Goal: Task Accomplishment & Management: Manage account settings

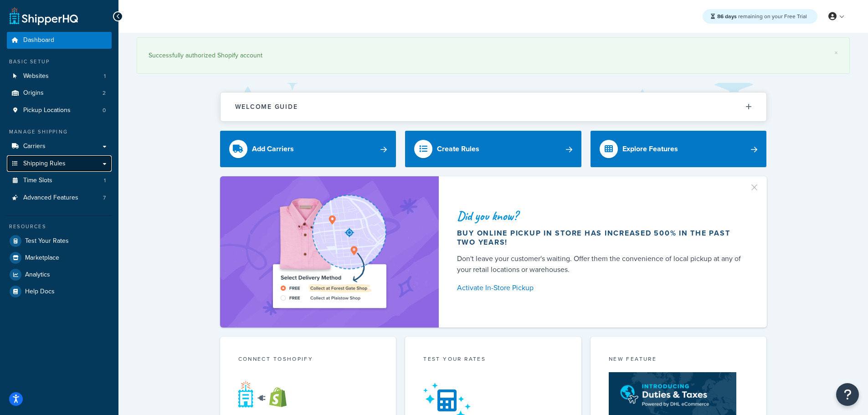
click at [34, 161] on span "Shipping Rules" at bounding box center [44, 164] width 42 height 8
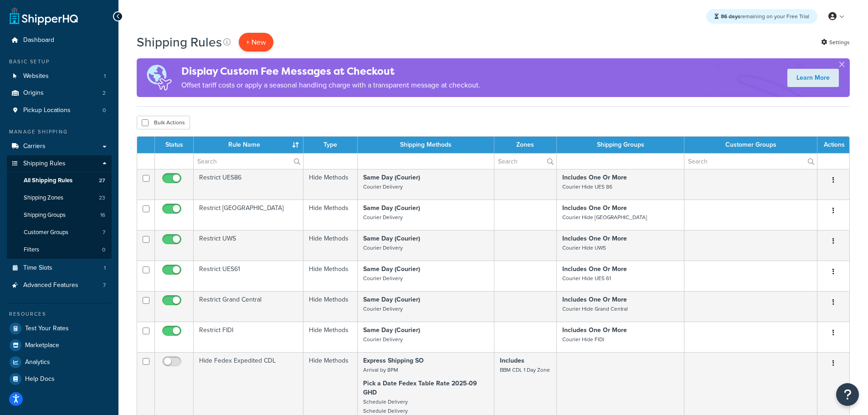
click at [249, 34] on p "+ New" at bounding box center [256, 42] width 35 height 19
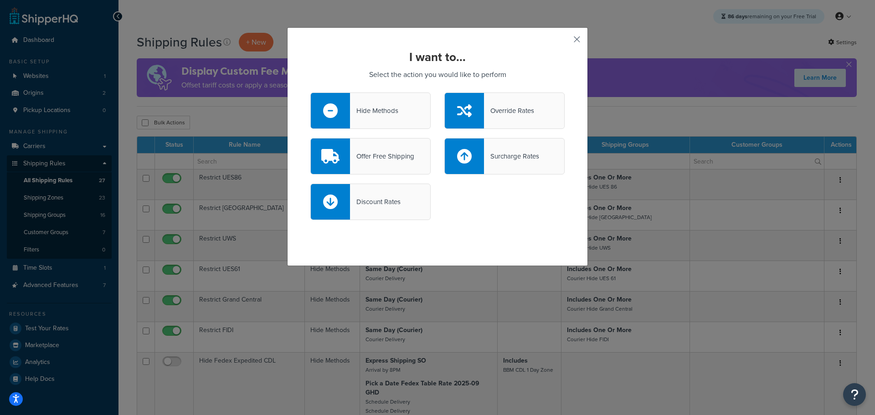
click at [565, 41] on button "button" at bounding box center [563, 42] width 2 height 2
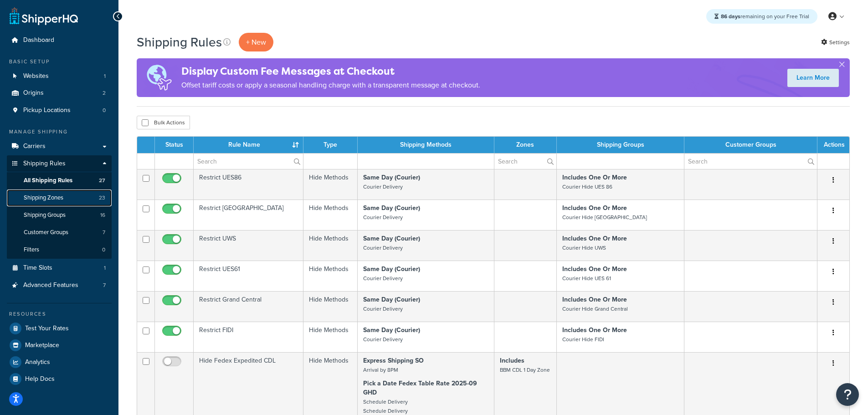
click at [54, 194] on span "Shipping Zones" at bounding box center [44, 198] width 40 height 8
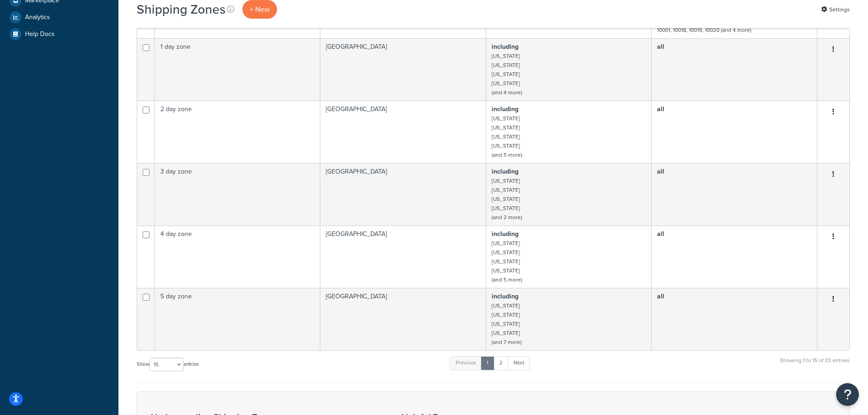
scroll to position [501, 0]
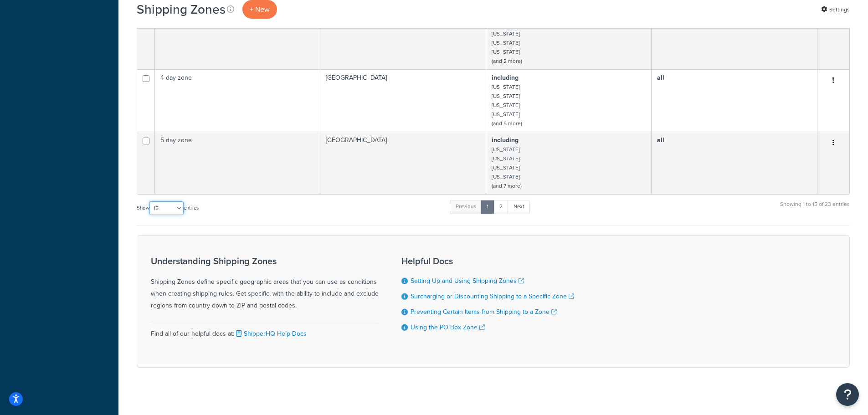
click at [179, 207] on select "10 15 25 50 100" at bounding box center [167, 208] width 34 height 14
select select "25"
click at [150, 215] on select "10 15 25 50 100" at bounding box center [167, 208] width 34 height 14
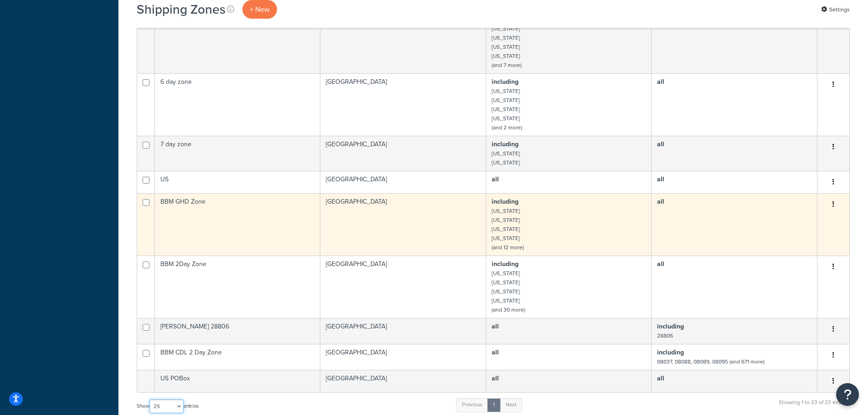
scroll to position [638, 0]
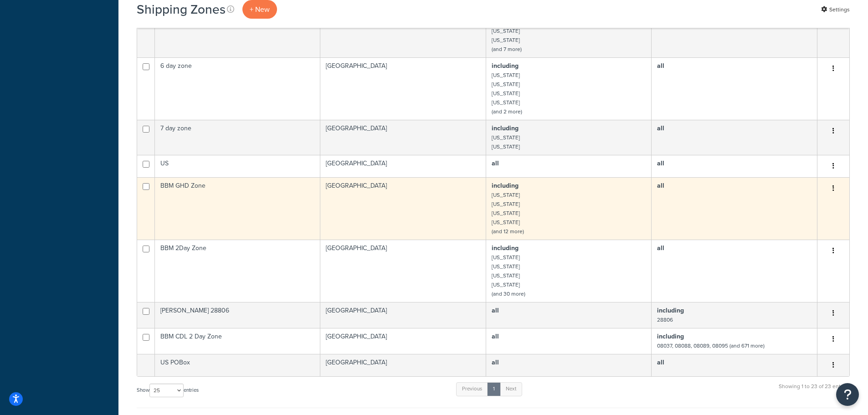
click at [202, 188] on td "BBM GHD Zone" at bounding box center [237, 208] width 165 height 62
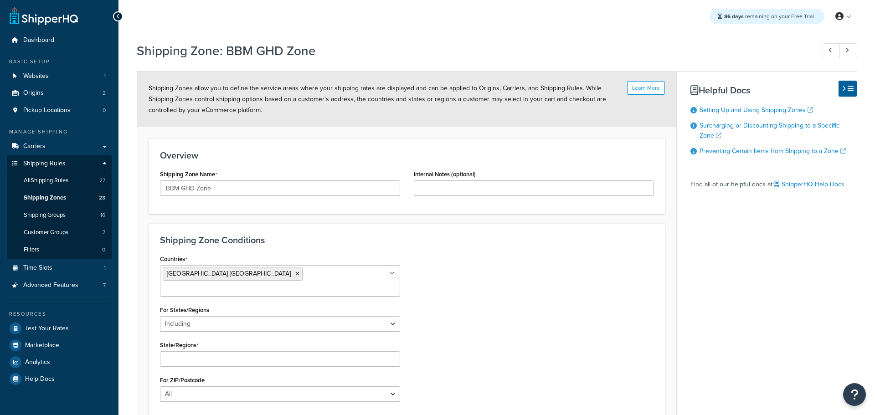
select select "including"
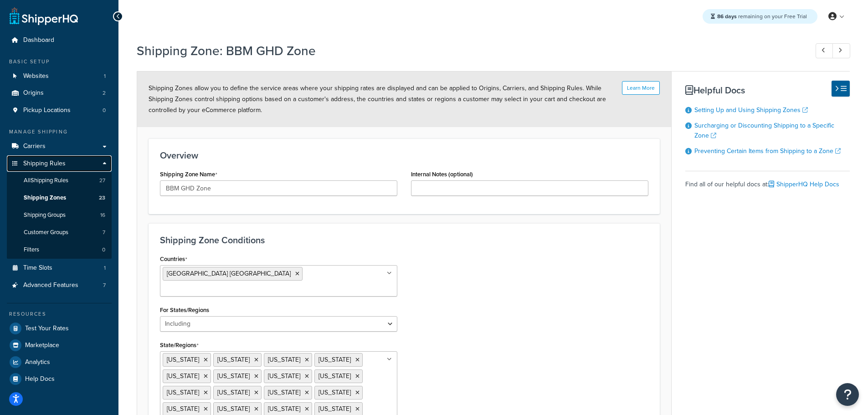
click at [52, 160] on span "Shipping Rules" at bounding box center [44, 164] width 42 height 8
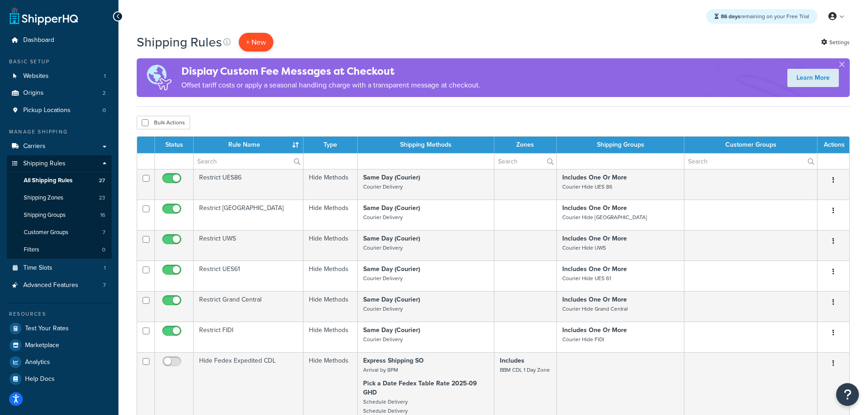
click at [260, 37] on p "+ New" at bounding box center [256, 42] width 35 height 19
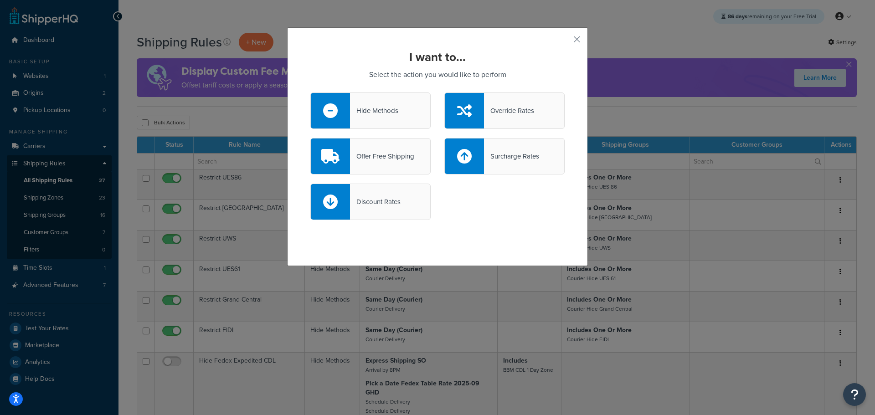
click at [370, 103] on div "Hide Methods" at bounding box center [370, 111] width 120 height 36
click at [0, 0] on input "Hide Methods" at bounding box center [0, 0] width 0 height 0
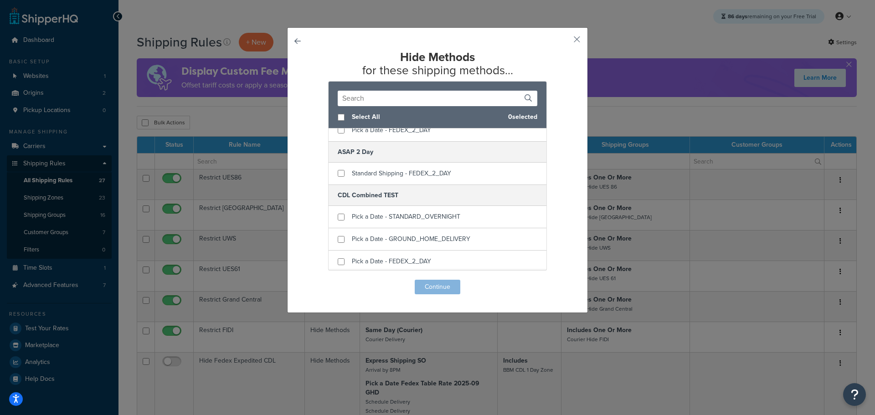
scroll to position [91, 0]
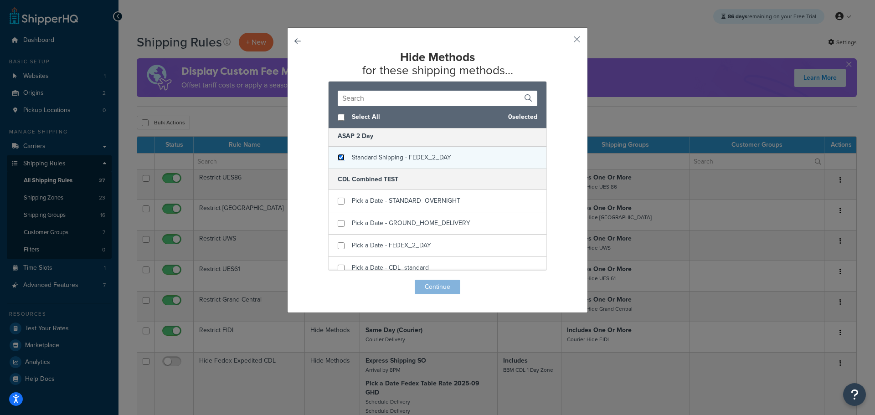
click at [339, 160] on input "checkbox" at bounding box center [341, 157] width 7 height 7
checkbox input "true"
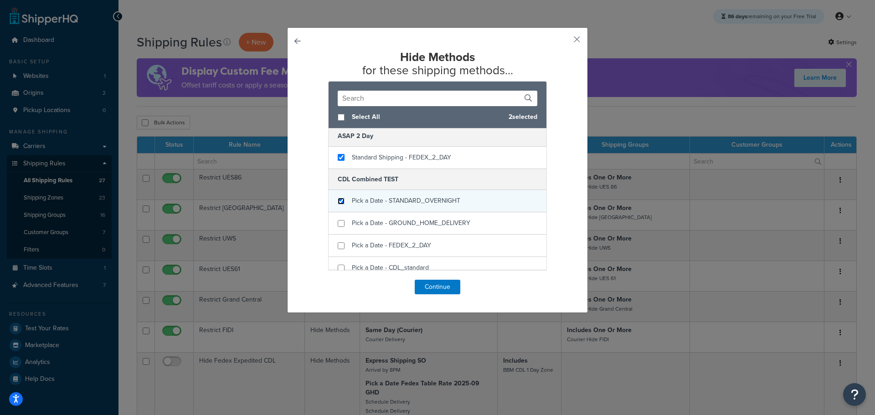
click at [339, 200] on input "checkbox" at bounding box center [341, 201] width 7 height 7
checkbox input "true"
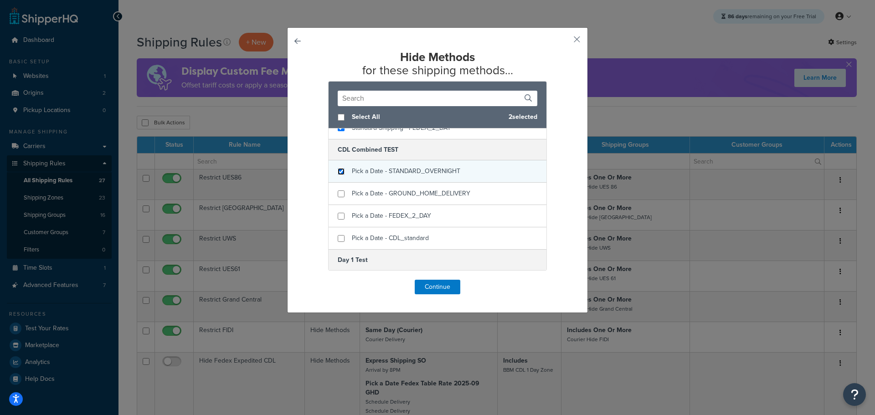
scroll to position [137, 0]
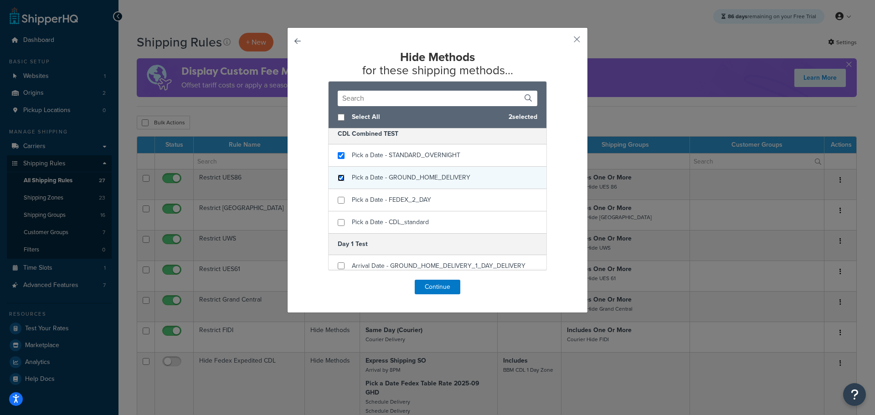
click at [341, 181] on input "checkbox" at bounding box center [341, 178] width 7 height 7
checkbox input "true"
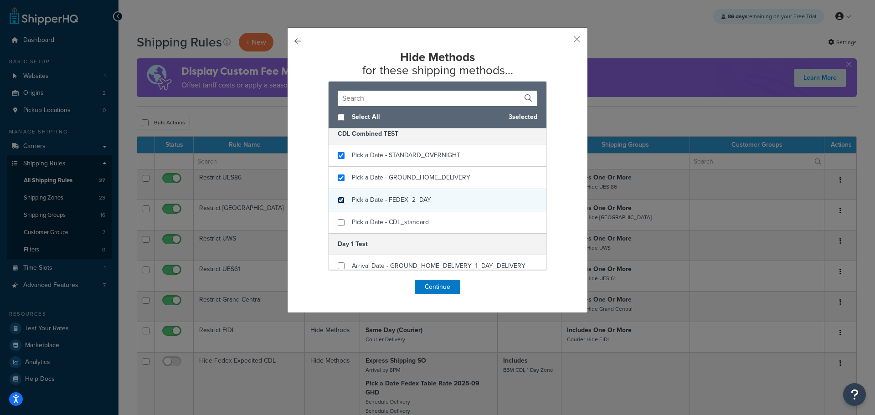
click at [340, 199] on input "checkbox" at bounding box center [341, 200] width 7 height 7
checkbox input "true"
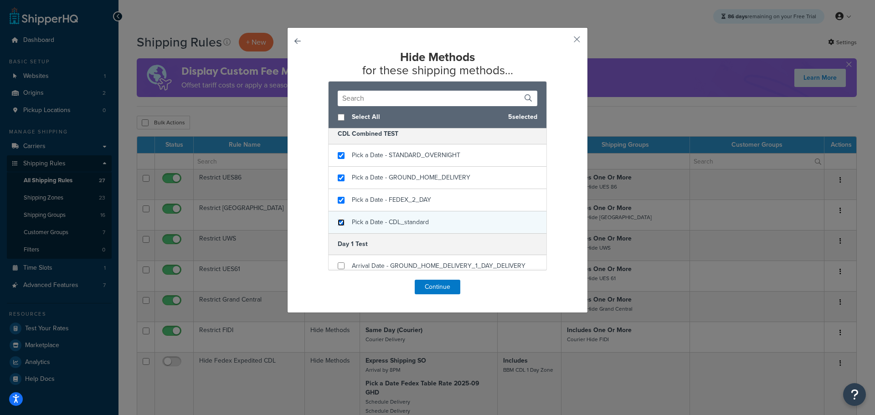
click at [340, 223] on input "checkbox" at bounding box center [341, 222] width 7 height 7
checkbox input "true"
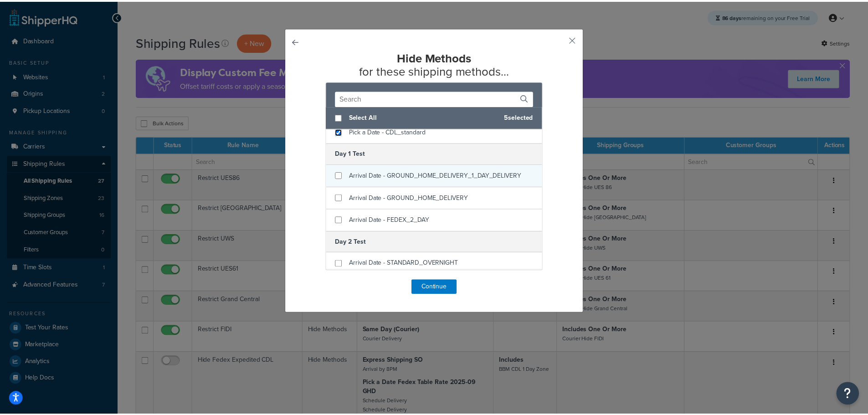
scroll to position [228, 0]
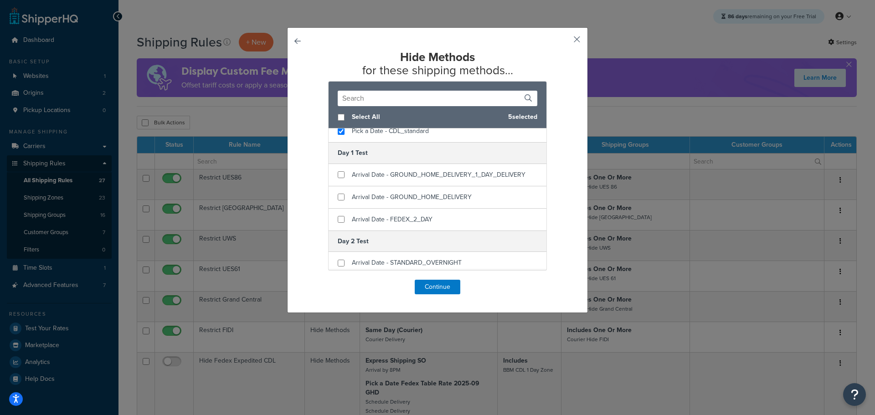
click at [565, 42] on button "button" at bounding box center [563, 42] width 2 height 2
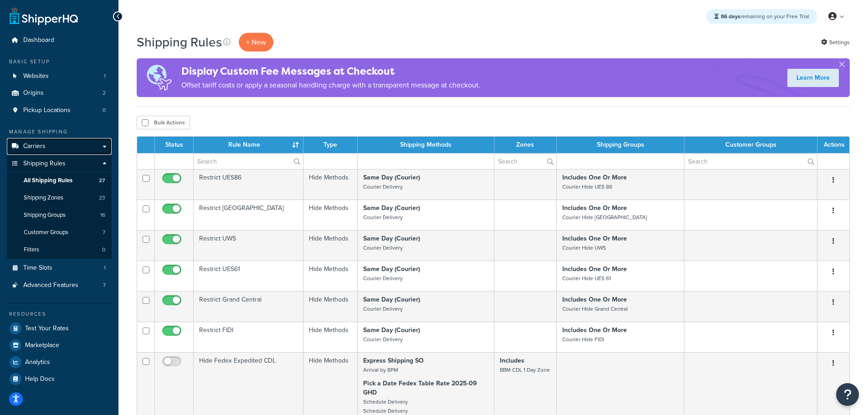
click at [43, 144] on span "Carriers" at bounding box center [34, 147] width 22 height 8
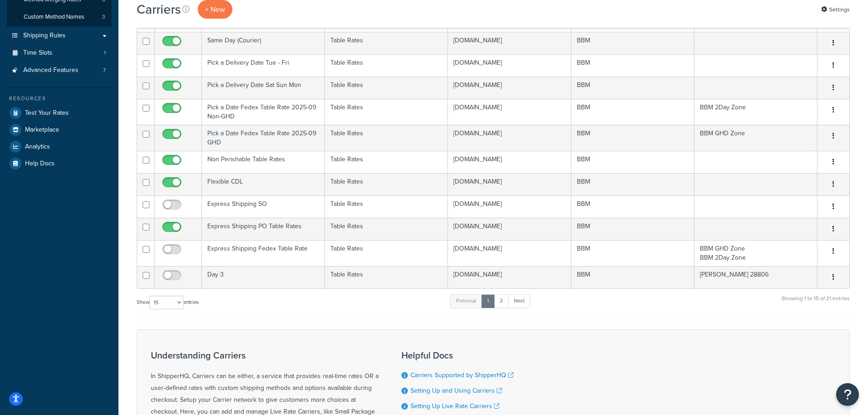
scroll to position [182, 0]
click at [178, 304] on select "10 15 25 50 100" at bounding box center [167, 301] width 34 height 14
select select "25"
click at [150, 308] on select "10 15 25 50 100" at bounding box center [167, 301] width 34 height 14
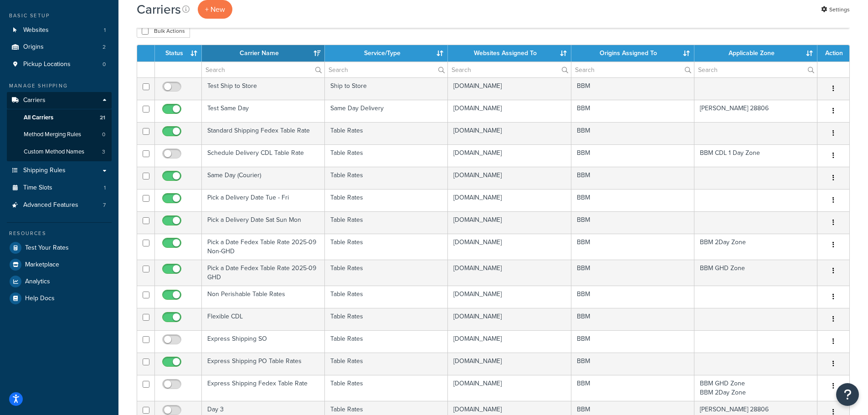
scroll to position [46, 0]
click at [51, 167] on span "Shipping Rules" at bounding box center [44, 171] width 42 height 8
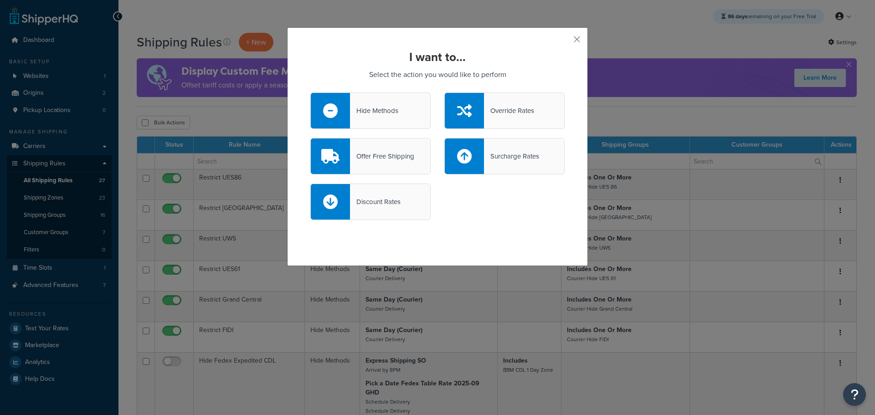
click at [376, 100] on div "Hide Methods" at bounding box center [370, 111] width 120 height 36
click at [0, 0] on input "Hide Methods" at bounding box center [0, 0] width 0 height 0
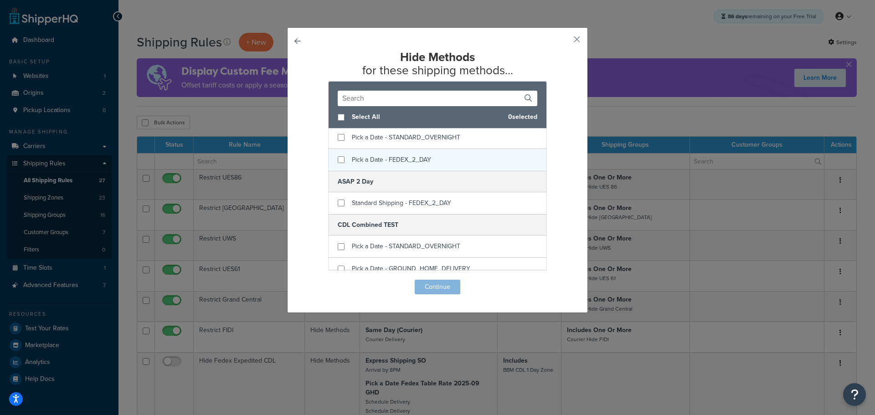
scroll to position [91, 0]
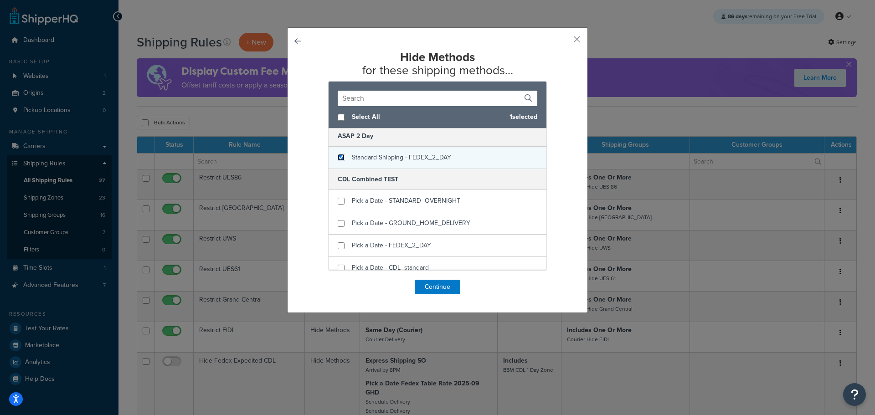
click at [338, 158] on input "checkbox" at bounding box center [341, 157] width 7 height 7
checkbox input "true"
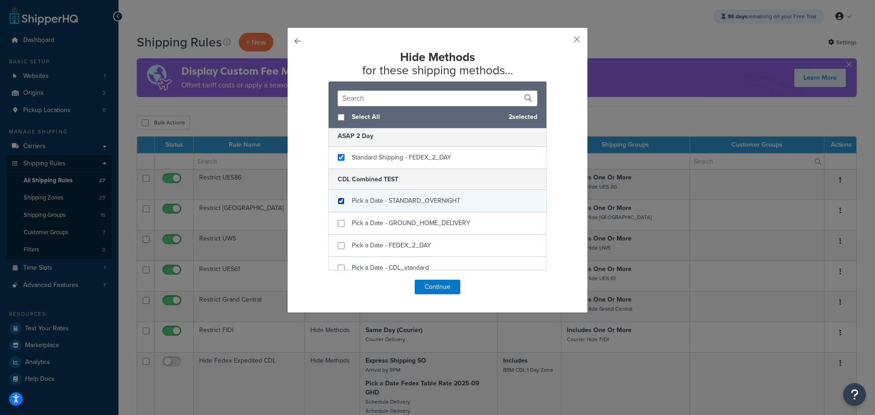
click at [338, 201] on input "checkbox" at bounding box center [341, 201] width 7 height 7
checkbox input "true"
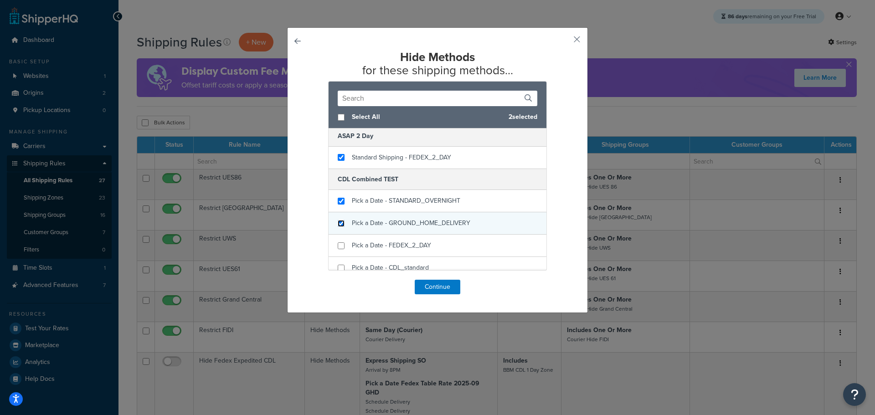
click at [338, 222] on input "checkbox" at bounding box center [341, 223] width 7 height 7
checkbox input "true"
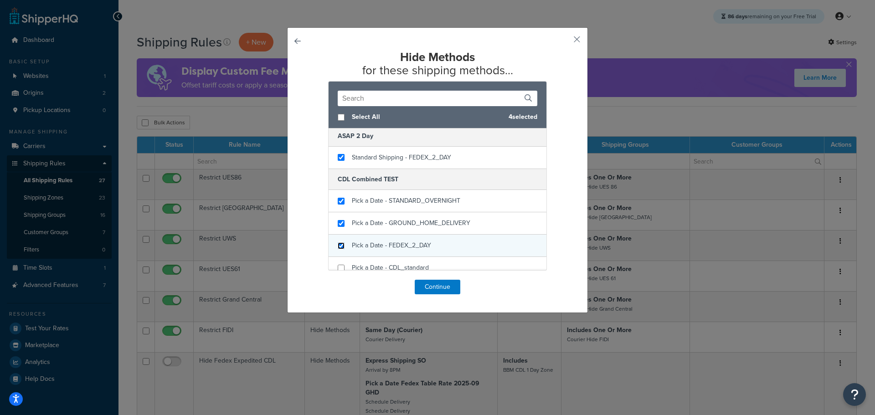
click at [339, 245] on input "checkbox" at bounding box center [341, 245] width 7 height 7
checkbox input "true"
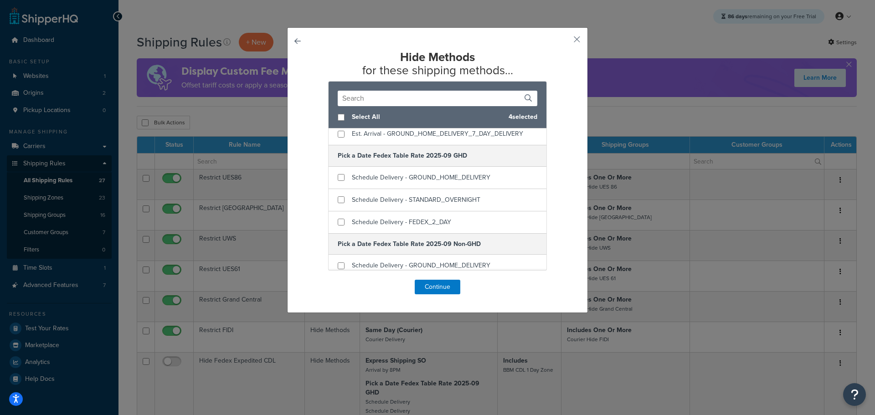
scroll to position [866, 0]
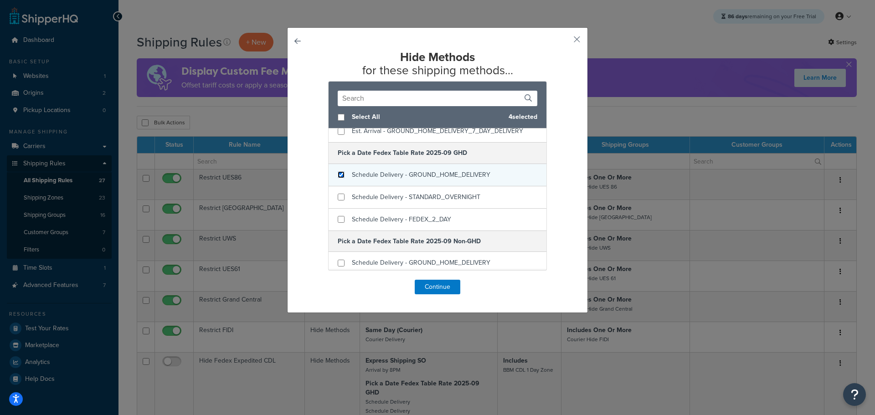
click at [338, 177] on input "checkbox" at bounding box center [341, 174] width 7 height 7
checkbox input "true"
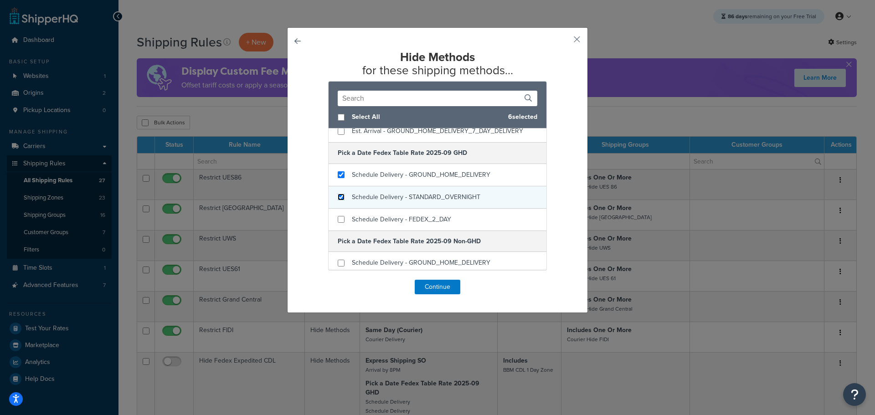
click at [338, 196] on input "checkbox" at bounding box center [341, 197] width 7 height 7
checkbox input "true"
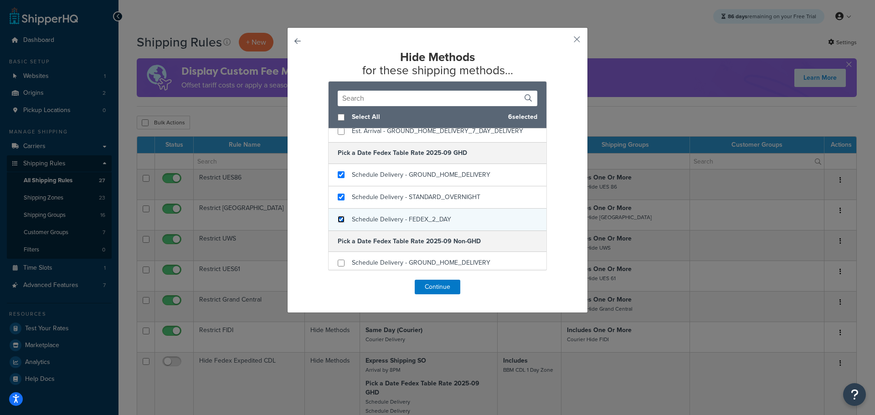
click at [341, 223] on input "checkbox" at bounding box center [341, 219] width 7 height 7
checkbox input "true"
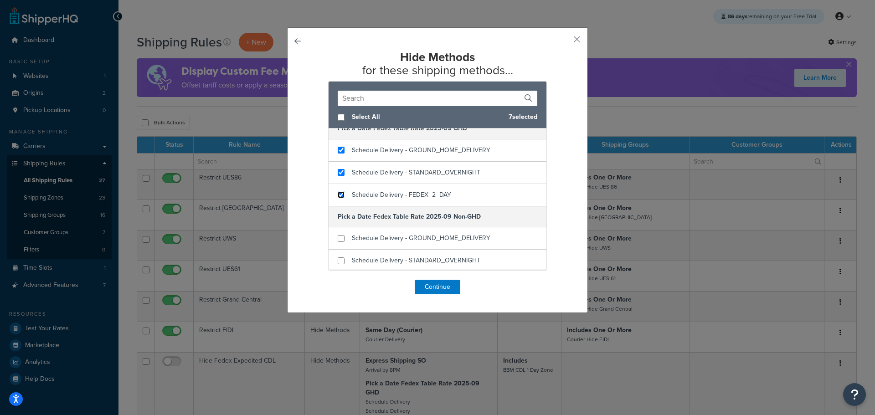
scroll to position [912, 0]
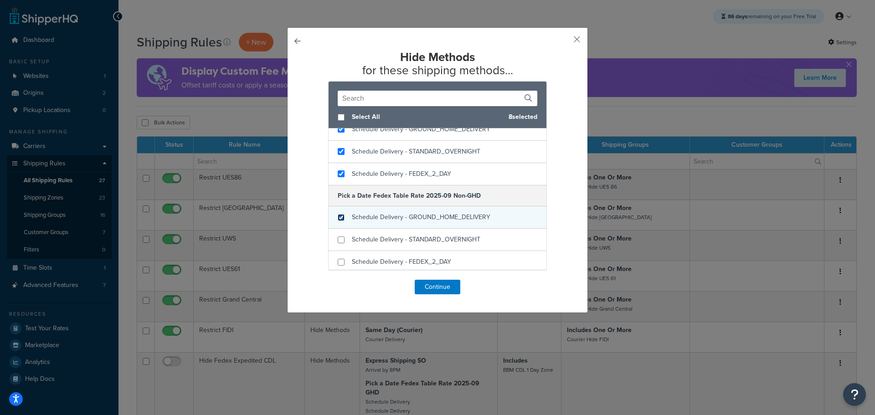
click at [340, 216] on input "checkbox" at bounding box center [341, 217] width 7 height 7
checkbox input "true"
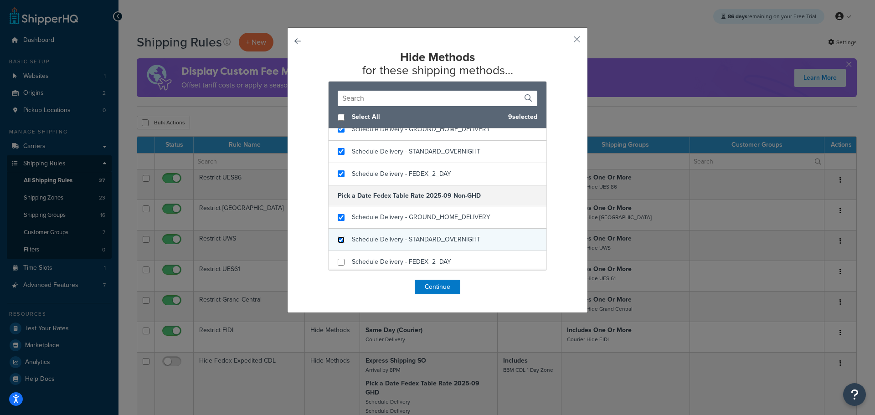
click at [341, 242] on input "checkbox" at bounding box center [341, 240] width 7 height 7
checkbox input "true"
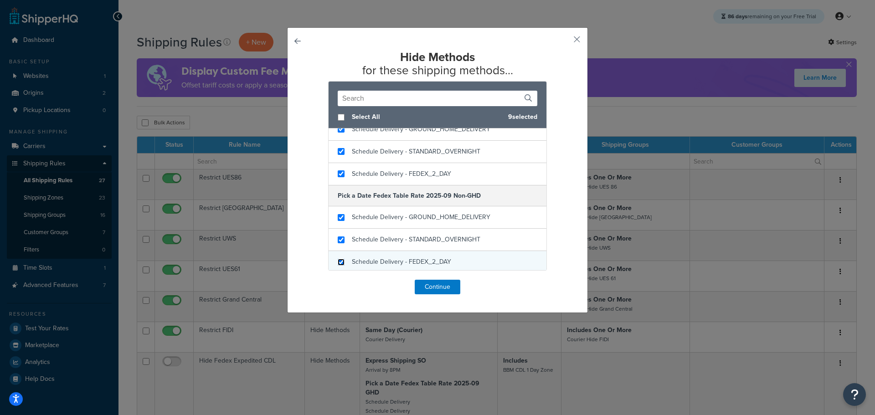
click at [338, 262] on input "checkbox" at bounding box center [341, 262] width 7 height 7
checkbox input "true"
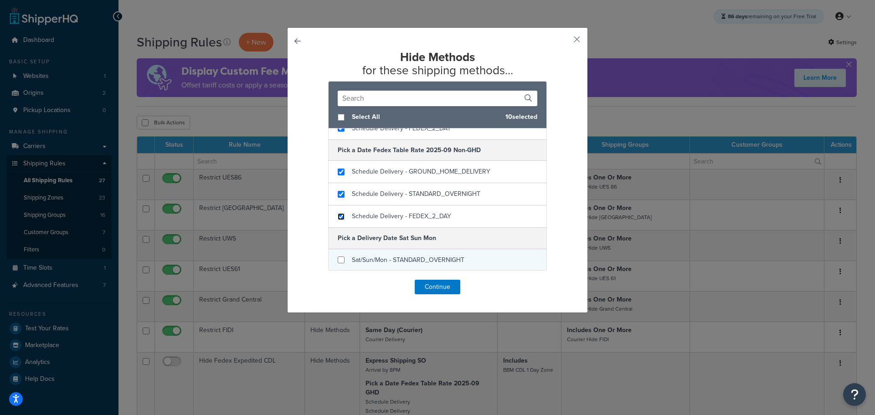
scroll to position [1003, 0]
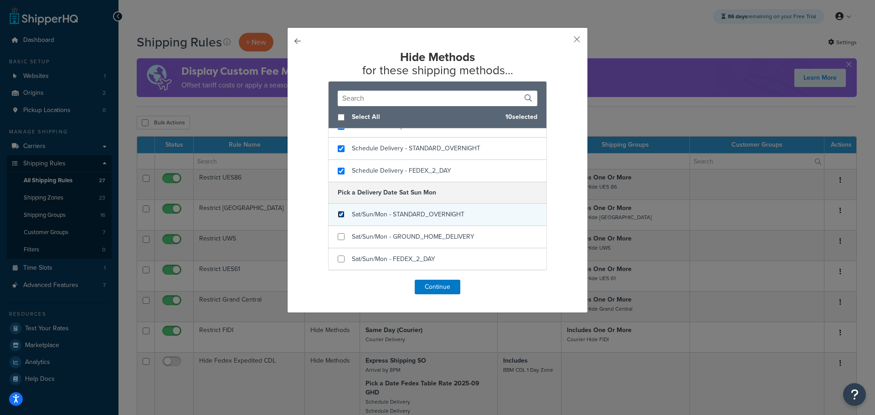
click at [338, 214] on input "checkbox" at bounding box center [341, 214] width 7 height 7
checkbox input "true"
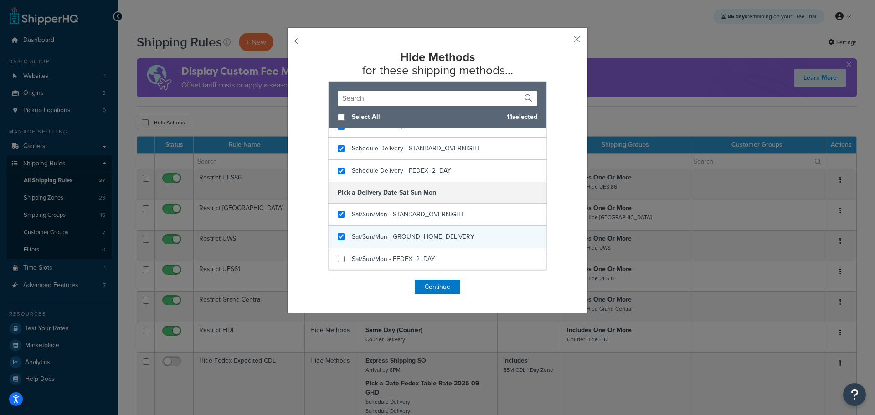
checkbox input "true"
click at [339, 233] on div "Sat/Sun/Mon - GROUND_HOME_DELIVERY" at bounding box center [438, 237] width 218 height 22
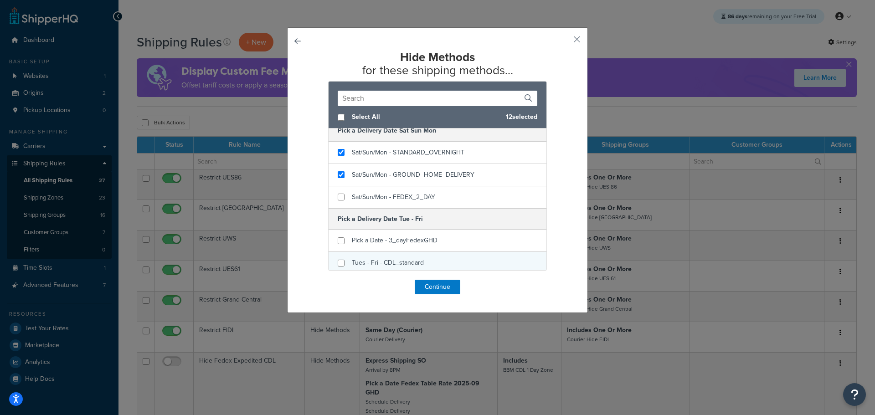
scroll to position [1094, 0]
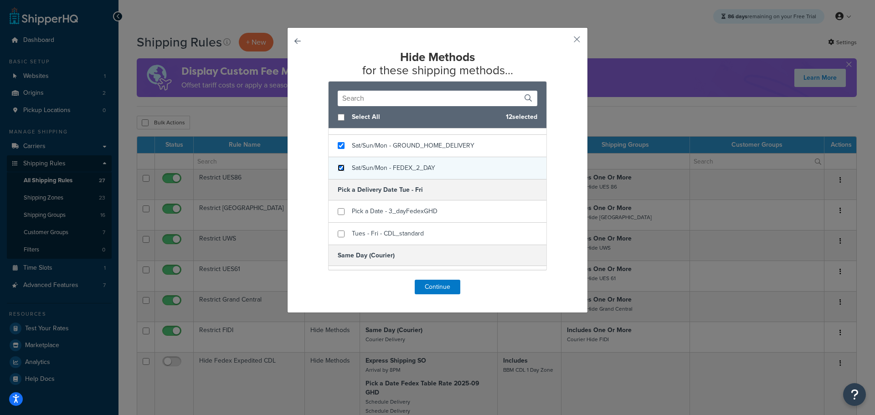
click at [338, 166] on input "checkbox" at bounding box center [341, 168] width 7 height 7
checkbox input "true"
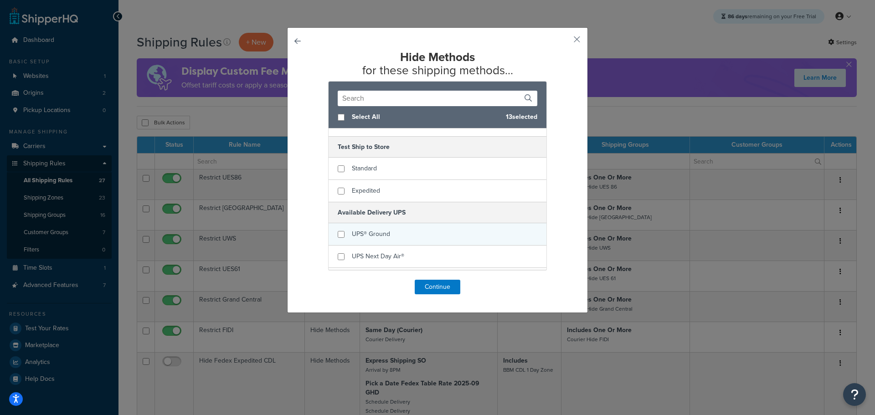
scroll to position [1731, 0]
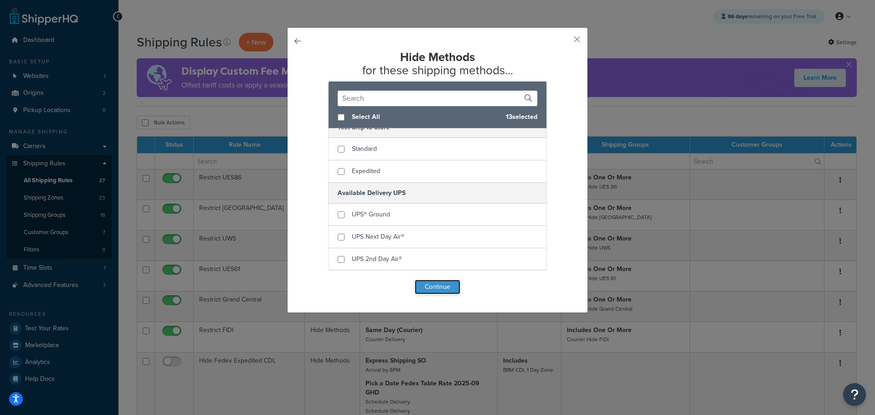
click at [447, 290] on button "Continue" at bounding box center [438, 287] width 46 height 15
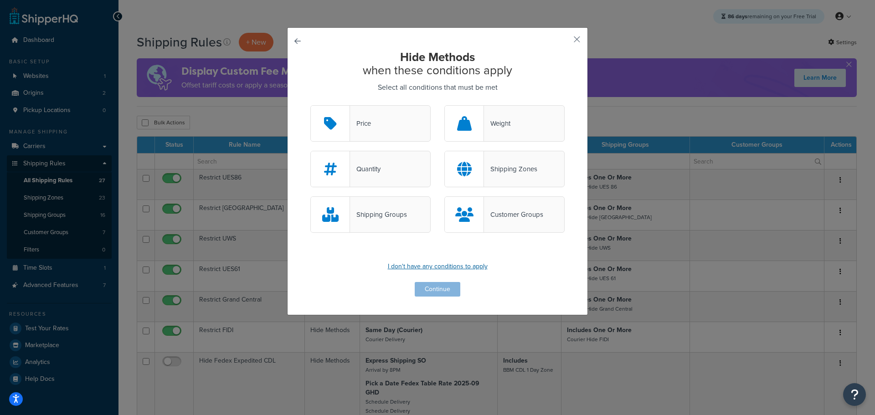
click at [430, 264] on p "I don't have any conditions to apply" at bounding box center [437, 266] width 254 height 13
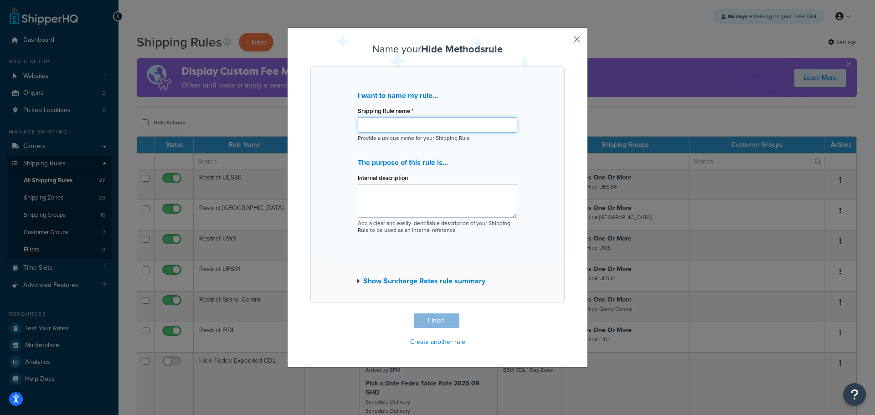
click at [399, 121] on input "Shipping Rule name *" at bounding box center [438, 124] width 160 height 15
type input "Hide Sundays"
click at [418, 320] on button "Finish" at bounding box center [437, 321] width 46 height 15
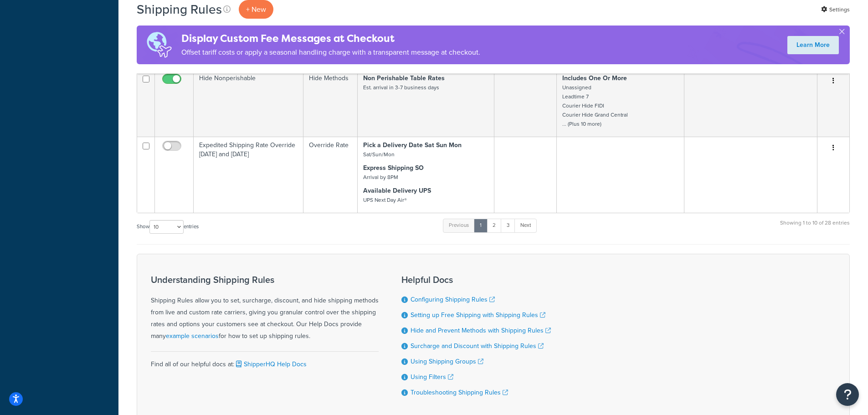
scroll to position [510, 0]
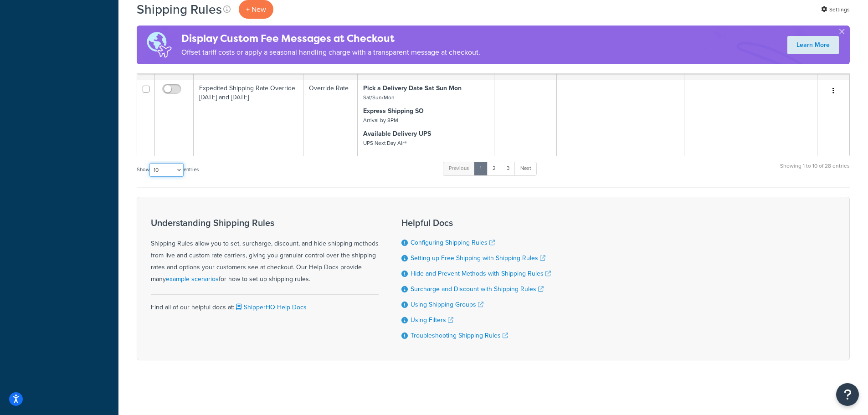
drag, startPoint x: 180, startPoint y: 171, endPoint x: 174, endPoint y: 175, distance: 6.3
click at [175, 171] on select "10 15 25 50 100 1000" at bounding box center [167, 170] width 34 height 14
click at [150, 163] on select "10 15 25 50 100 1000" at bounding box center [167, 170] width 34 height 14
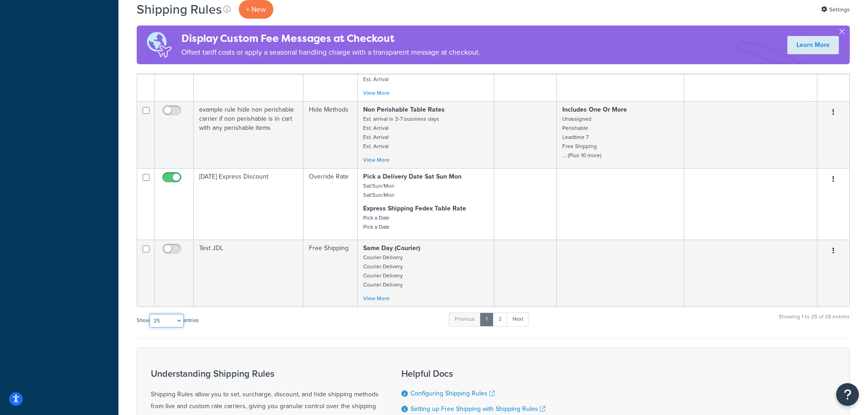
scroll to position [1239, 0]
click at [180, 324] on select "10 15 25 50 100 1000" at bounding box center [167, 323] width 34 height 14
select select "50"
click at [150, 316] on select "10 15 25 50 100 1000" at bounding box center [167, 323] width 34 height 14
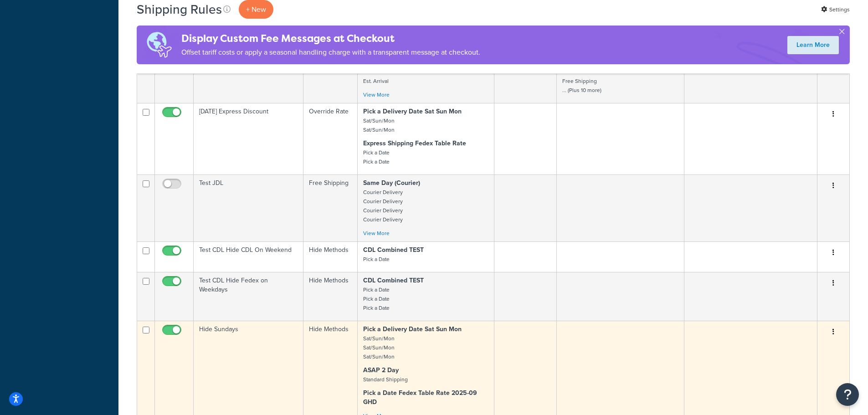
scroll to position [1422, 0]
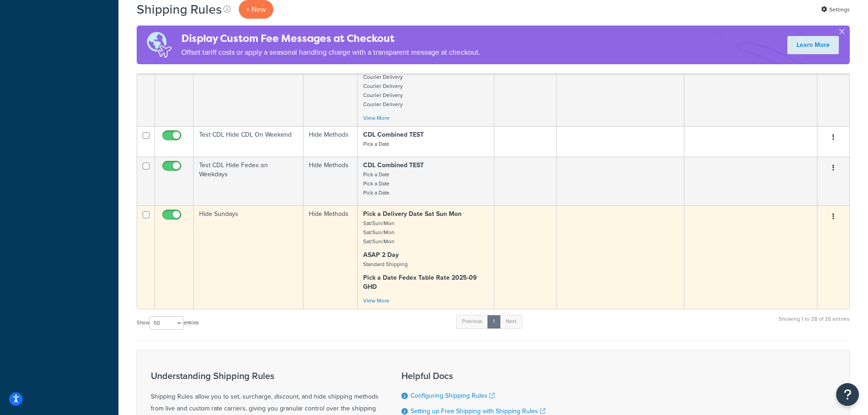
click at [212, 237] on td "Hide Sundays" at bounding box center [249, 257] width 110 height 103
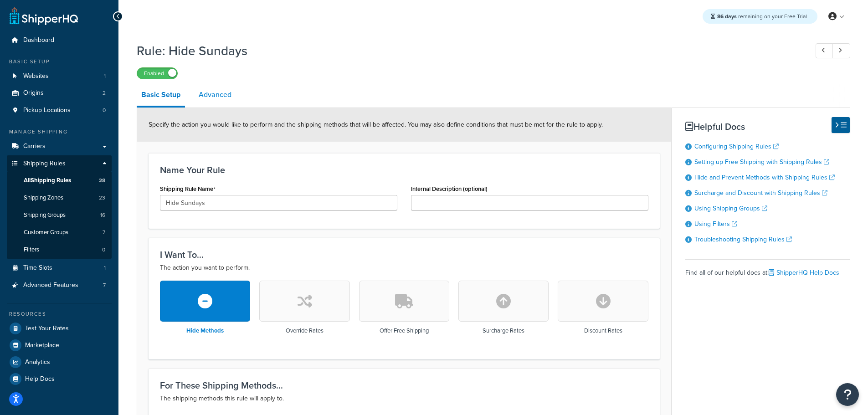
click at [214, 99] on link "Advanced" at bounding box center [215, 95] width 42 height 22
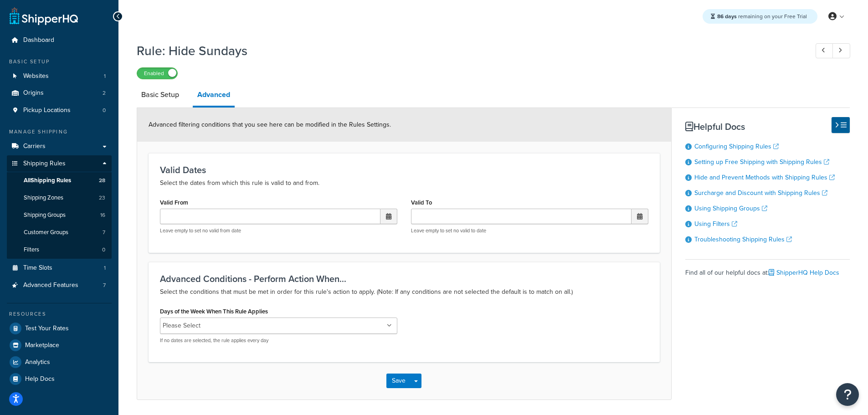
click at [261, 328] on input "Days of the Week When This Rule Applies" at bounding box center [243, 326] width 81 height 10
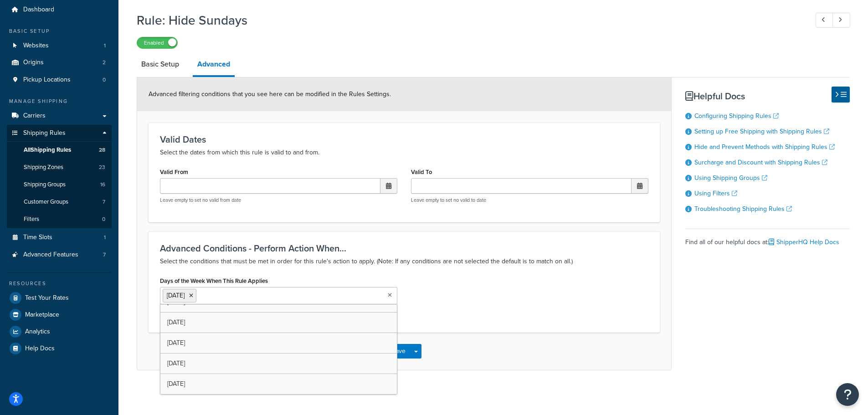
scroll to position [32, 0]
click at [485, 360] on div "Save Save Dropdown Save and Edit Save and Duplicate Save and Create New" at bounding box center [404, 351] width 534 height 37
click at [398, 354] on button "Save" at bounding box center [399, 351] width 25 height 15
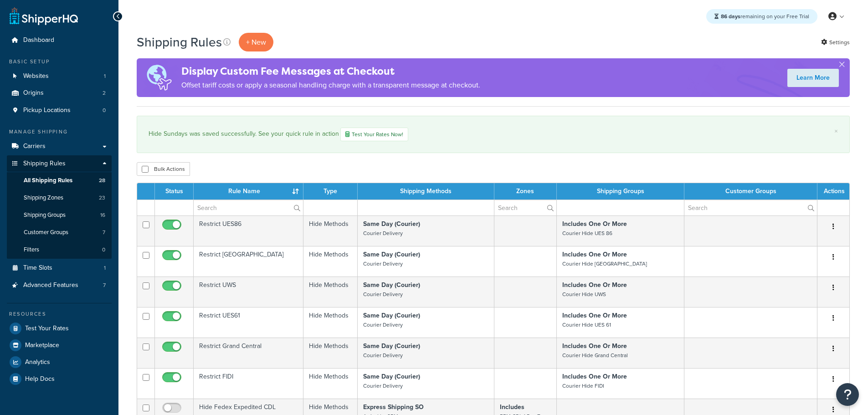
select select "50"
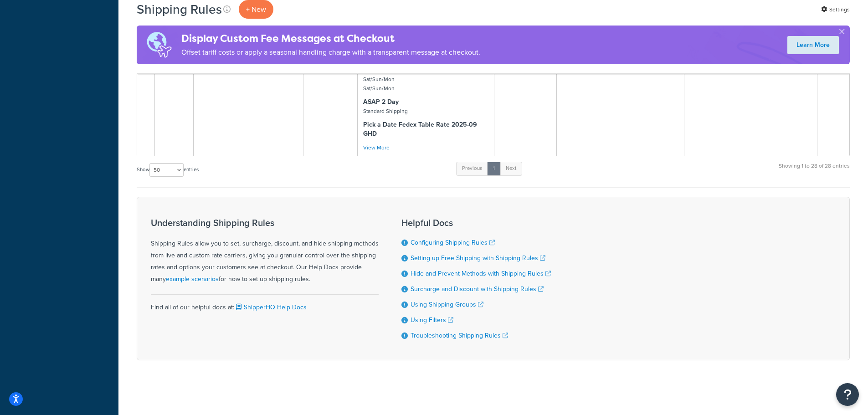
scroll to position [1439, 0]
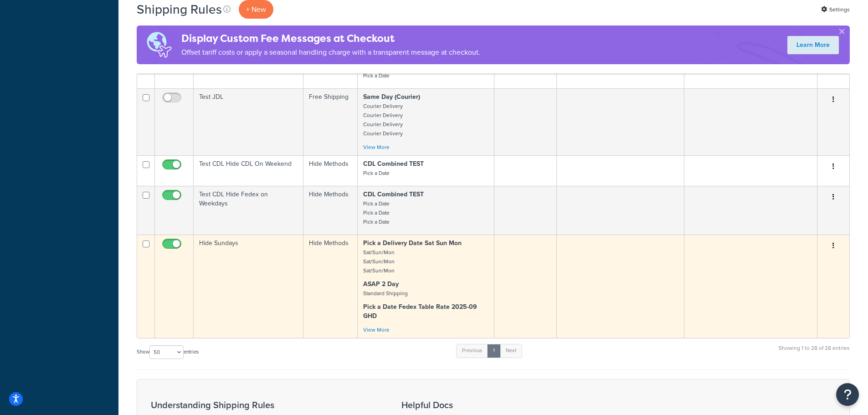
click at [211, 255] on td "Hide Sundays" at bounding box center [249, 286] width 110 height 103
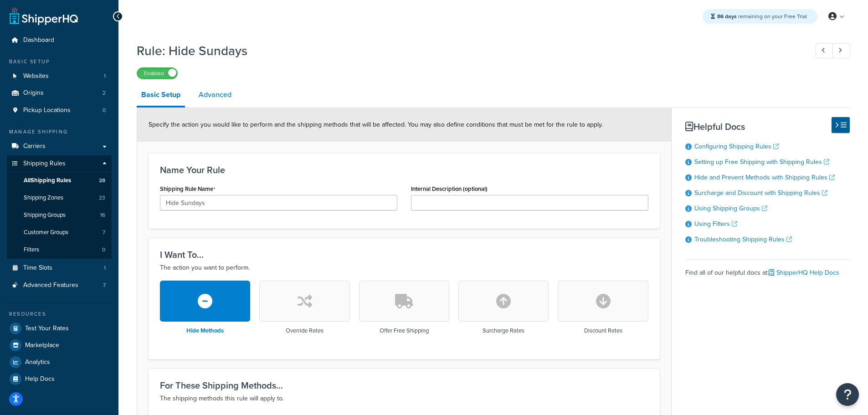
click at [220, 91] on link "Advanced" at bounding box center [215, 95] width 42 height 22
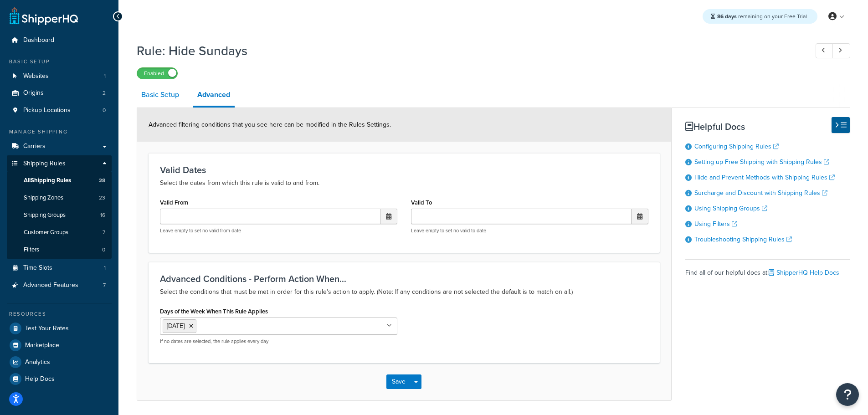
click at [169, 97] on link "Basic Setup" at bounding box center [160, 95] width 47 height 22
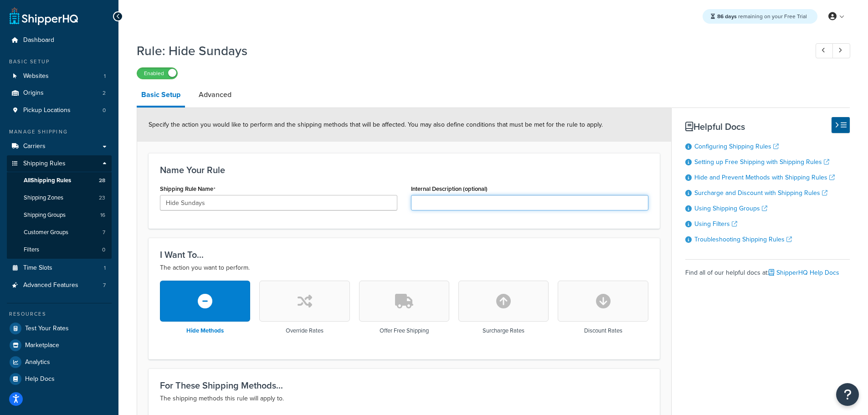
click at [470, 200] on input "Internal Description (optional)" at bounding box center [529, 202] width 237 height 15
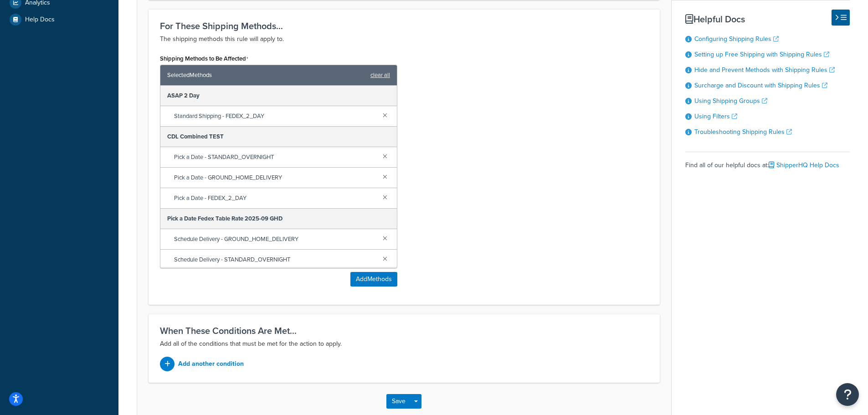
scroll to position [411, 0]
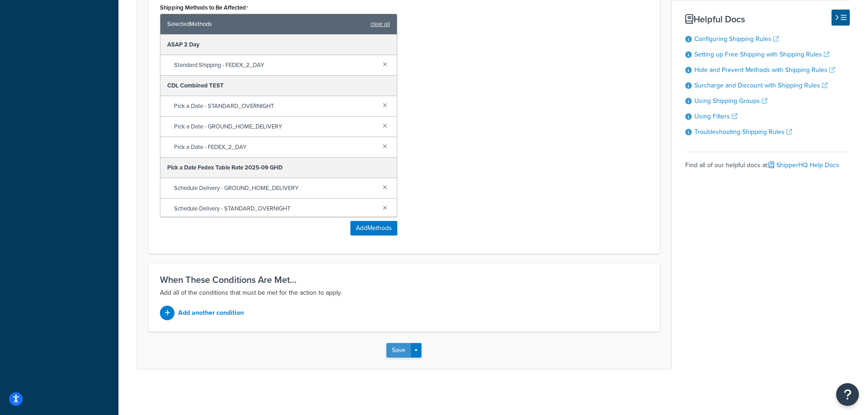
type input "This will can be used to hide Sundays from the date picker."
click at [403, 350] on button "Save" at bounding box center [399, 350] width 25 height 15
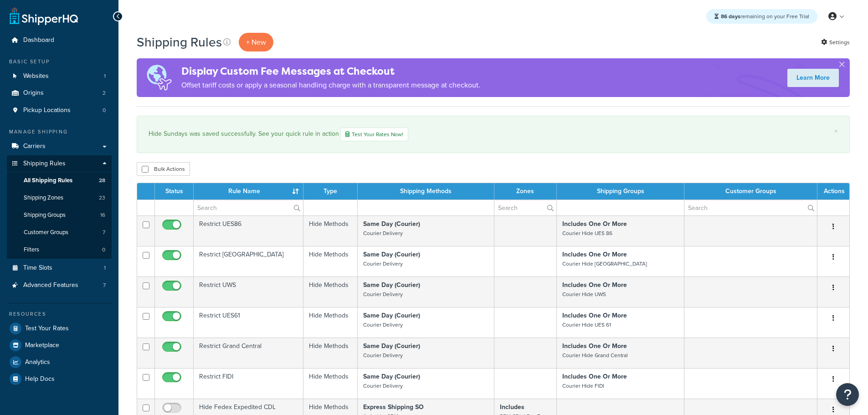
select select "50"
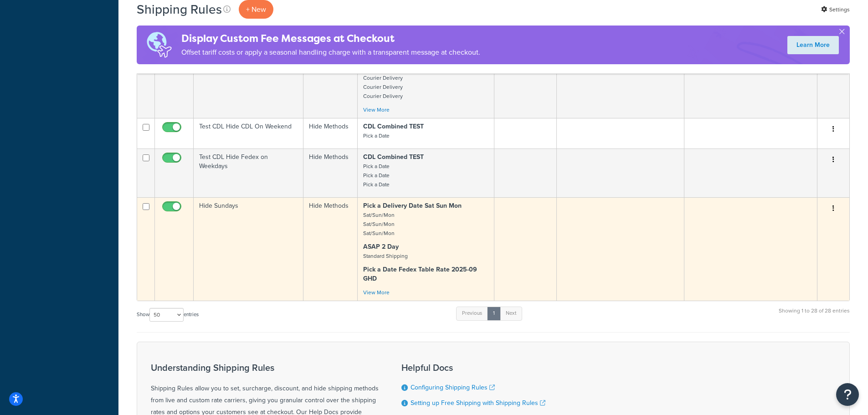
scroll to position [1550, 0]
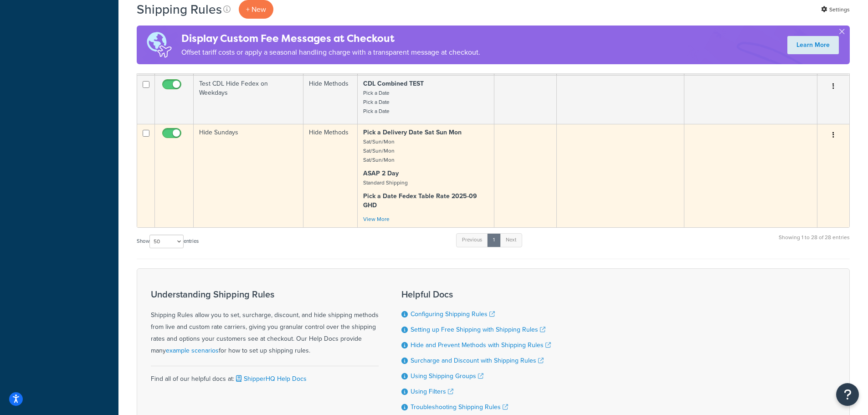
click at [171, 132] on input "checkbox" at bounding box center [172, 135] width 25 height 11
checkbox input "false"
